Goal: Task Accomplishment & Management: Manage account settings

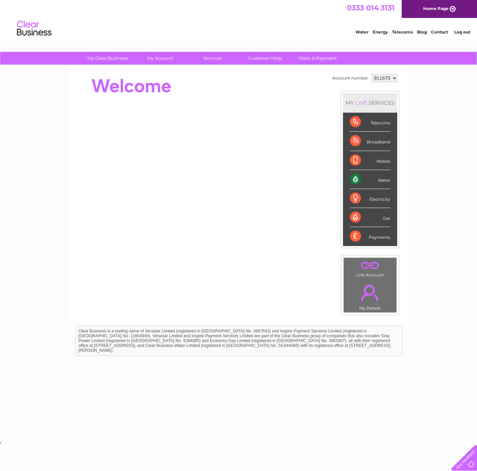
click at [360, 78] on td "Account number" at bounding box center [349, 78] width 39 height 12
click at [367, 78] on td "Account number" at bounding box center [349, 78] width 39 height 12
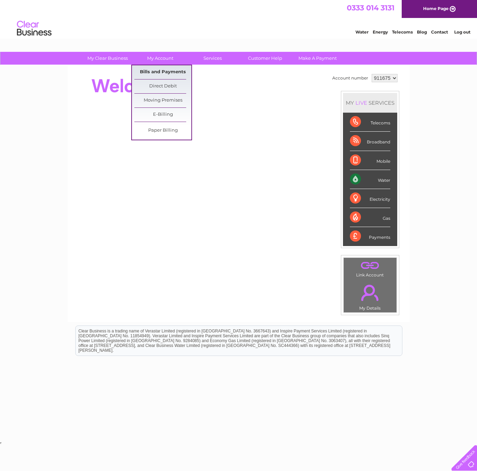
click at [168, 73] on link "Bills and Payments" at bounding box center [162, 72] width 57 height 14
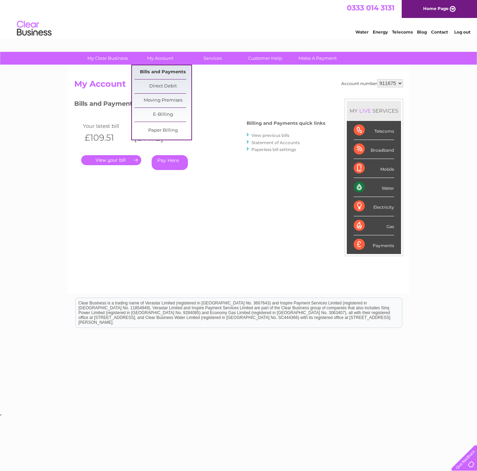
click at [164, 71] on link "Bills and Payments" at bounding box center [162, 72] width 57 height 14
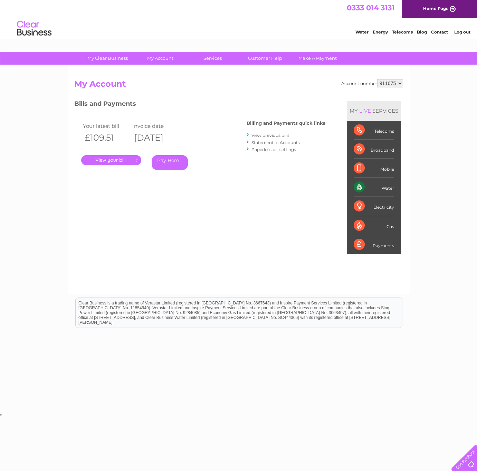
click at [280, 136] on link "View previous bills" at bounding box center [270, 135] width 38 height 5
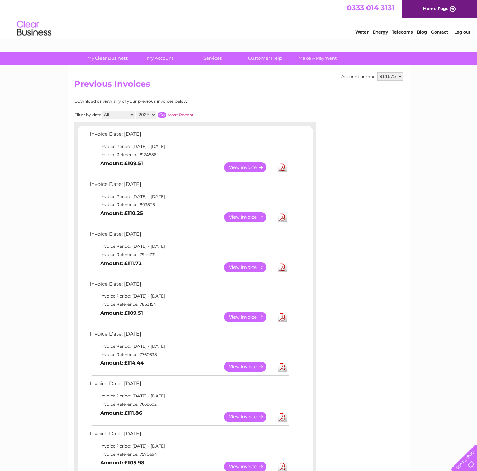
click at [241, 362] on link "View" at bounding box center [249, 367] width 51 height 10
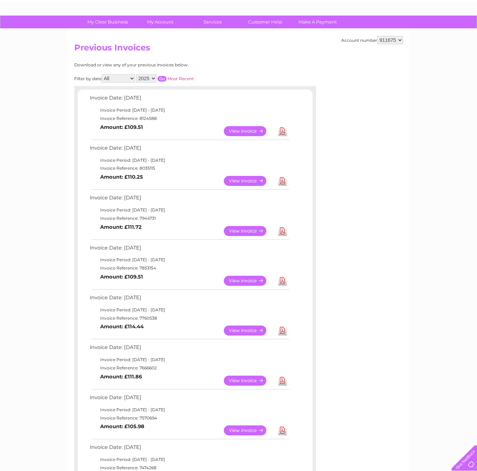
scroll to position [25, 0]
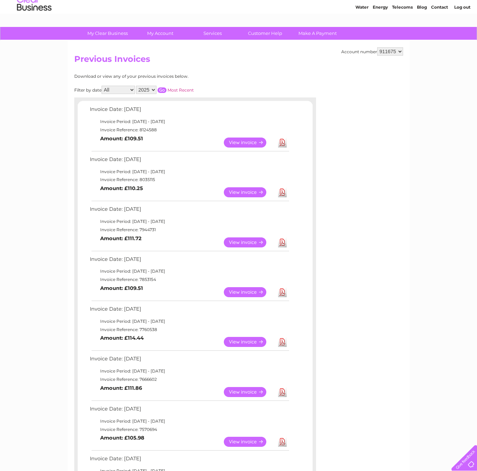
click at [243, 141] on link "View" at bounding box center [249, 142] width 51 height 10
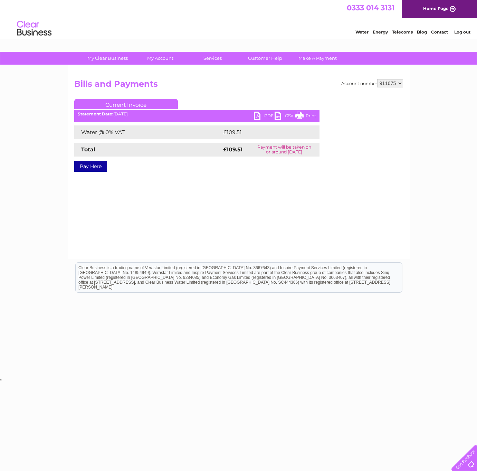
click at [267, 114] on link "PDF" at bounding box center [264, 117] width 21 height 10
